Goal: Task Accomplishment & Management: Manage account settings

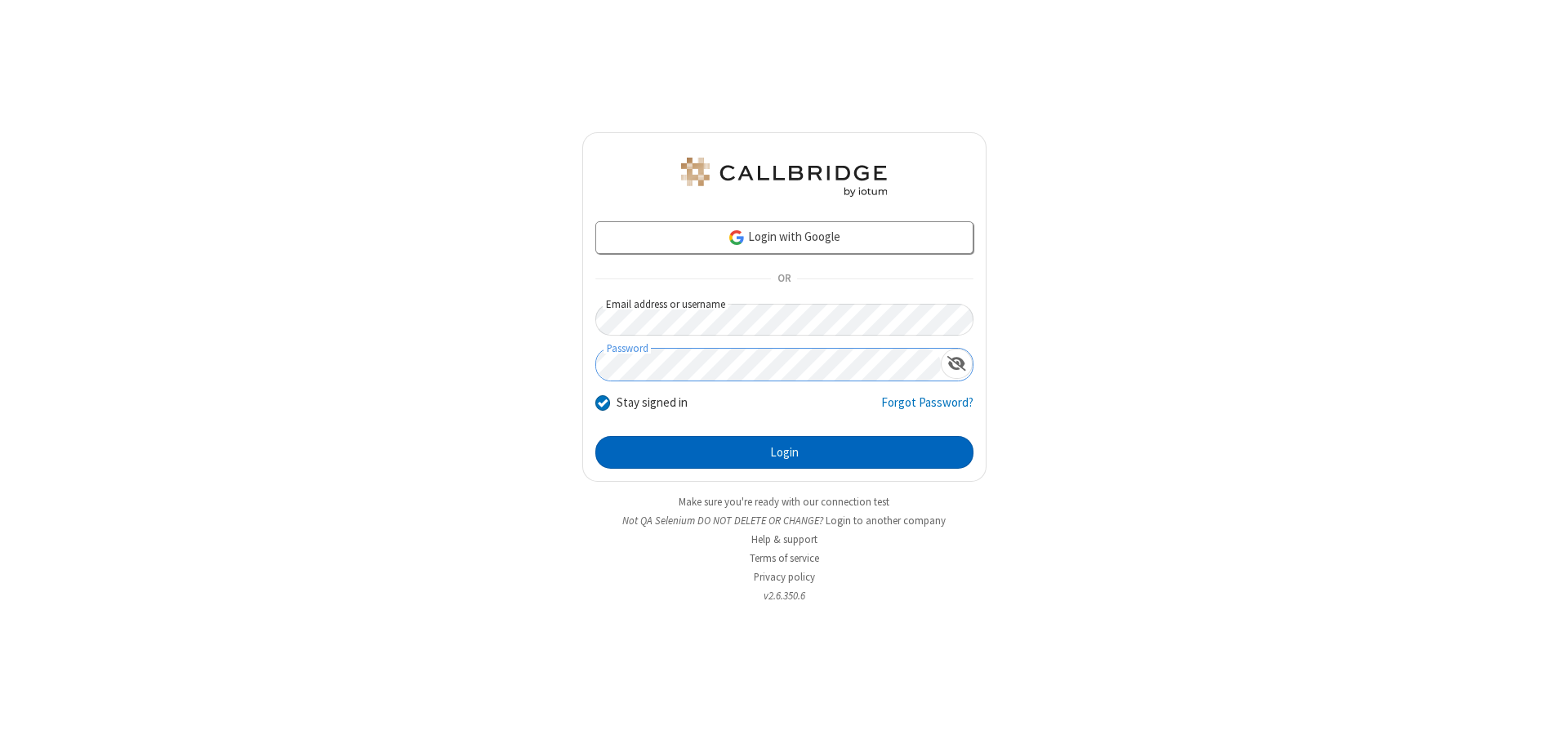
click at [784, 452] on button "Login" at bounding box center [784, 452] width 378 height 33
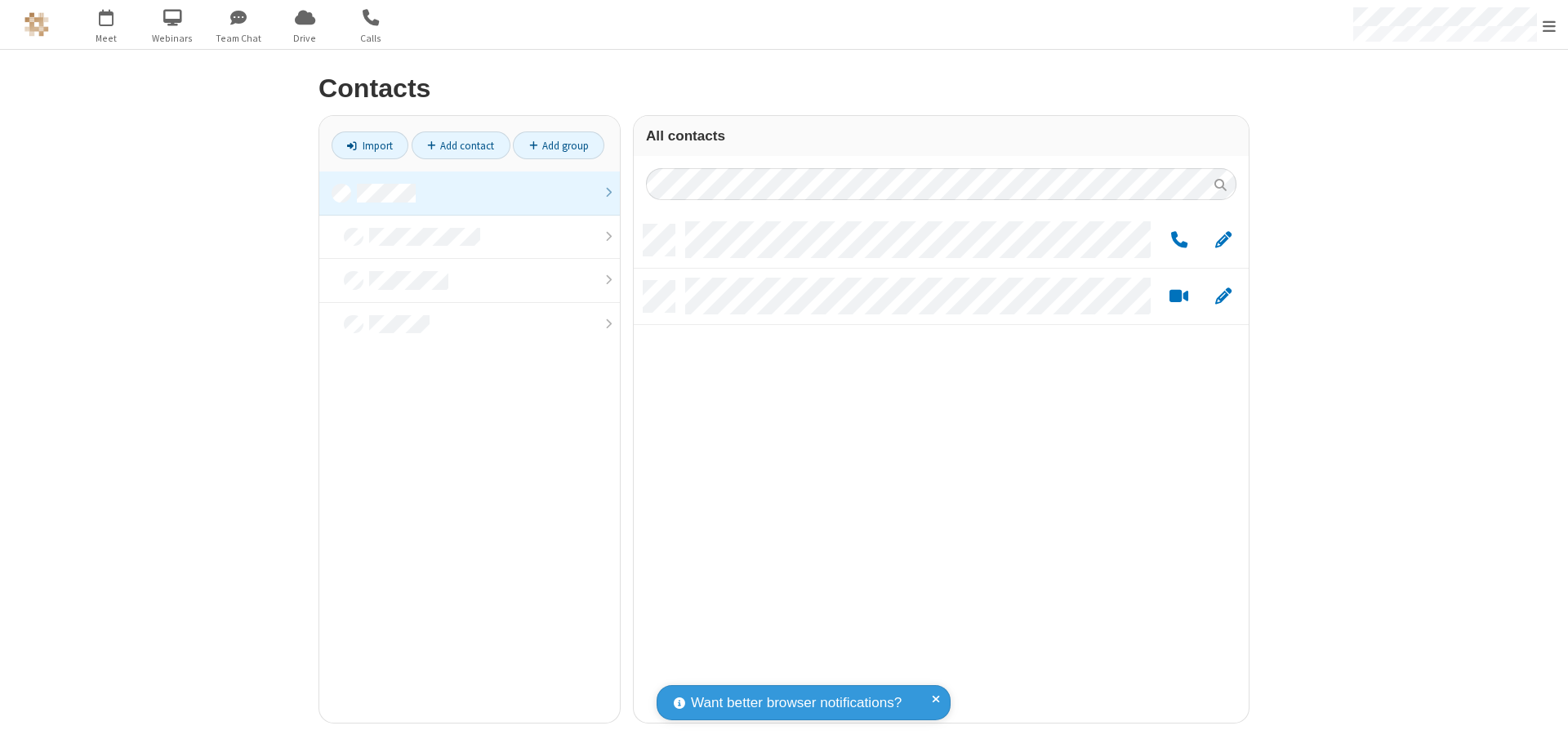
click at [469, 192] on link at bounding box center [469, 193] width 300 height 44
click at [558, 145] on link "Add group" at bounding box center [558, 145] width 91 height 28
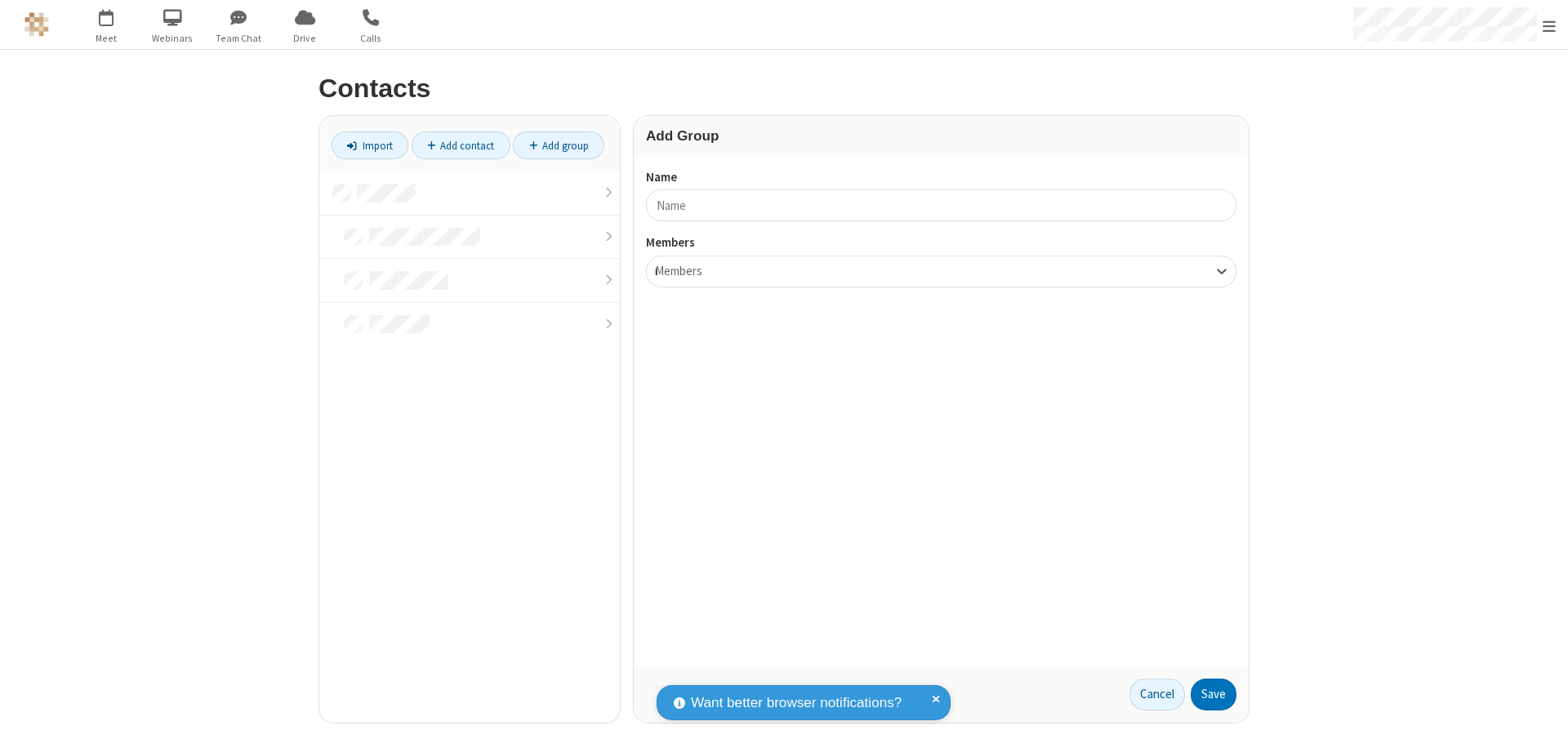
type input "name17"
click at [1213, 694] on button "Save" at bounding box center [1213, 695] width 46 height 33
